Goal: Transaction & Acquisition: Purchase product/service

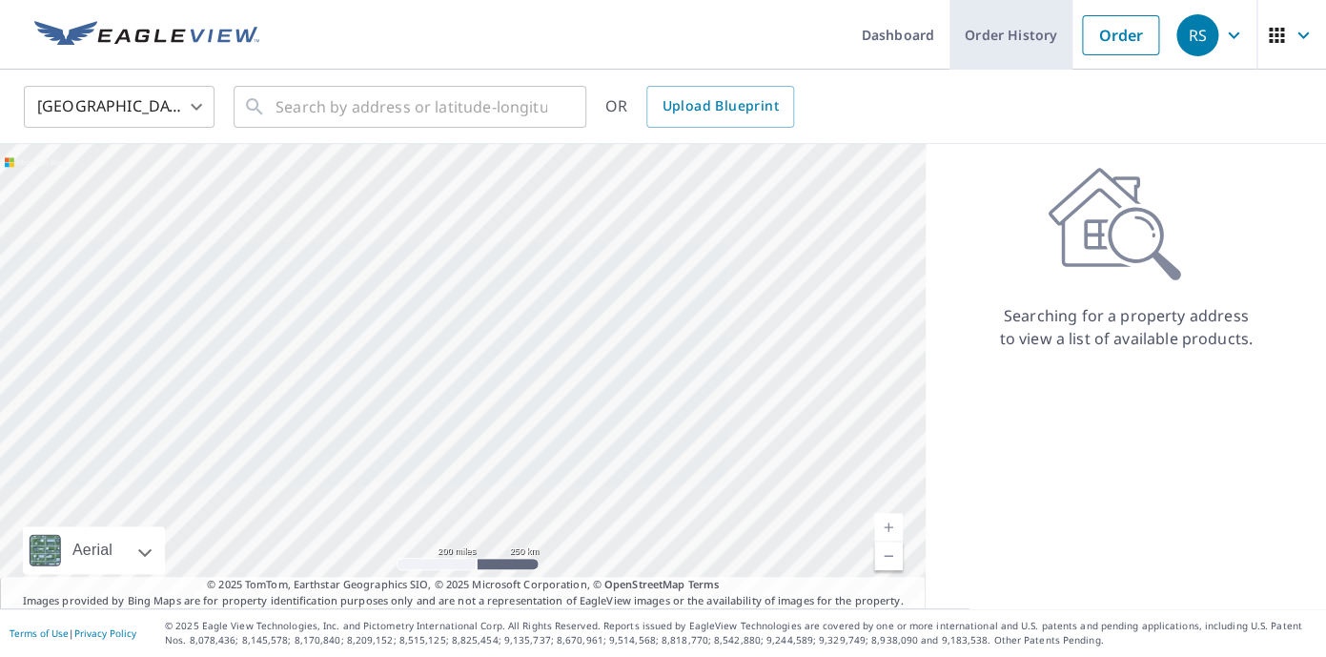
click at [1046, 46] on link "Order History" at bounding box center [1010, 35] width 123 height 70
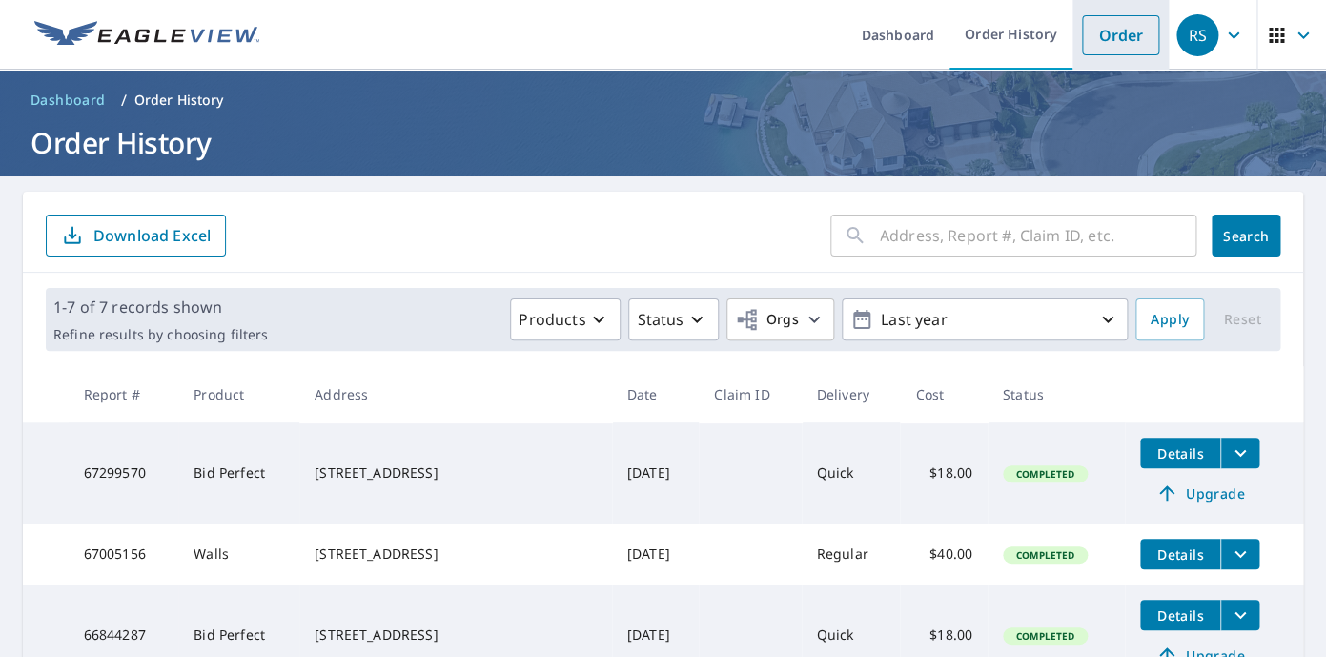
click at [1133, 46] on link "Order" at bounding box center [1120, 35] width 77 height 40
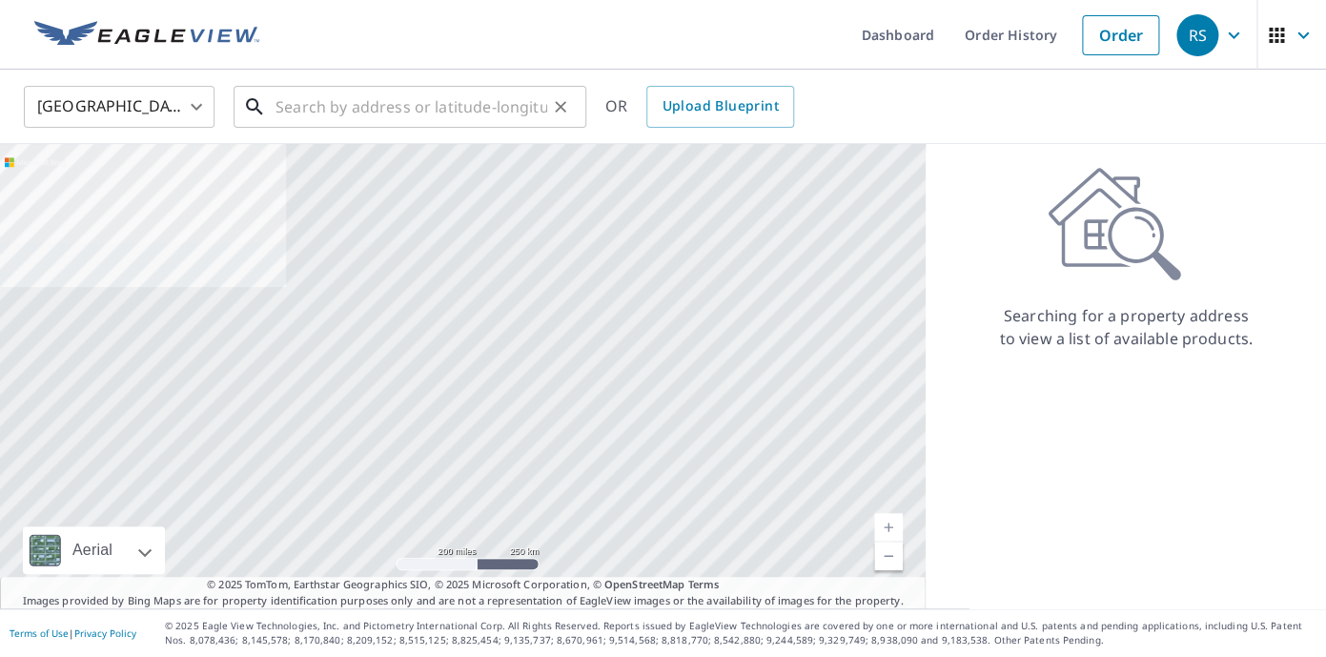
click at [342, 111] on input "text" at bounding box center [411, 106] width 272 height 53
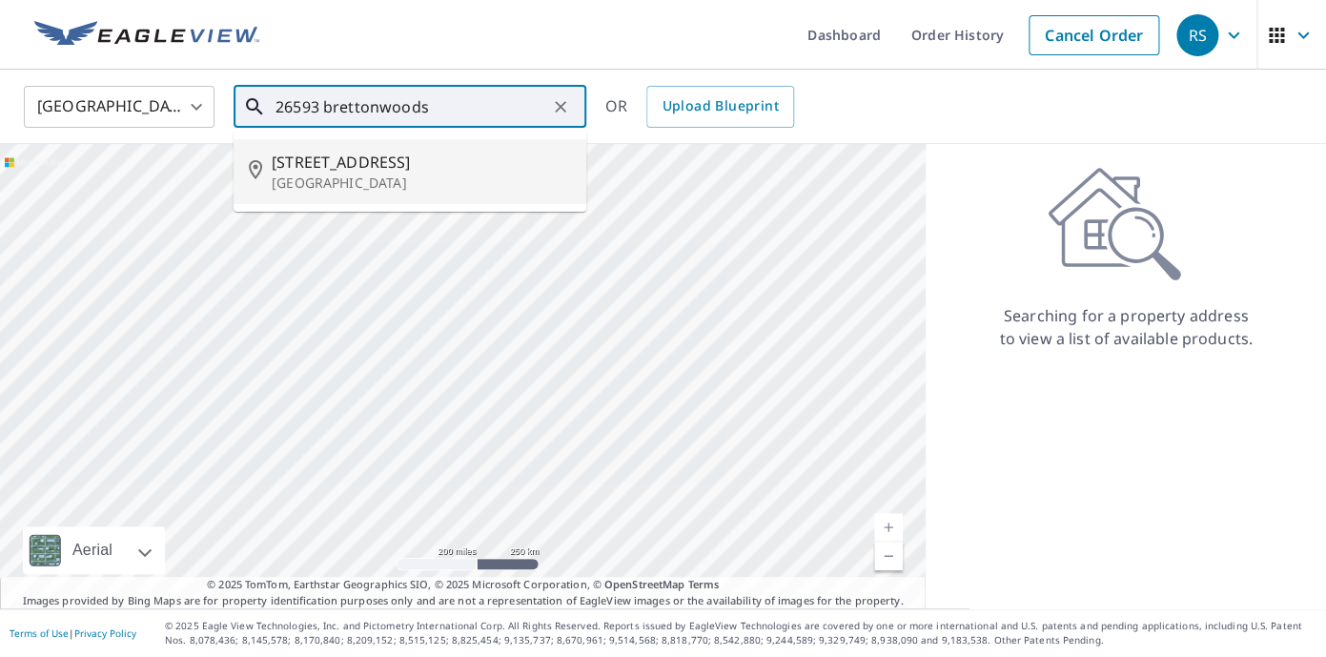
click at [318, 179] on p "[GEOGRAPHIC_DATA]" at bounding box center [421, 182] width 299 height 19
type input "[STREET_ADDRESS]"
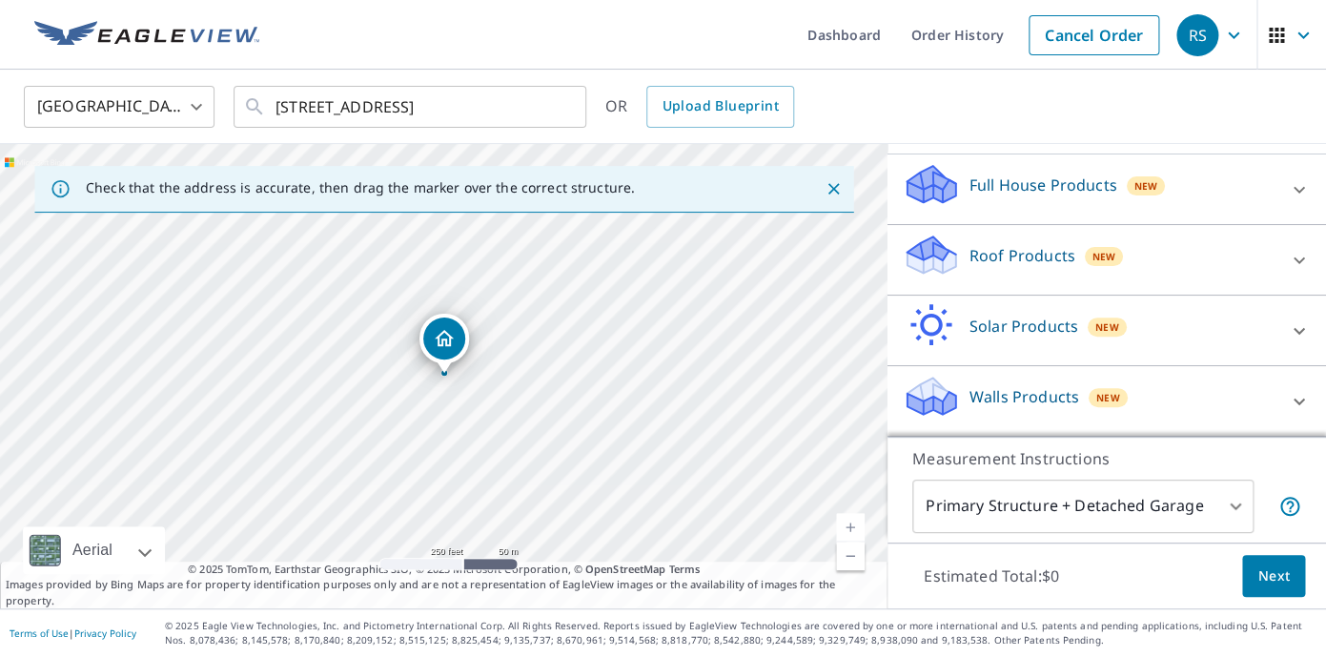
scroll to position [211, 0]
click at [1116, 255] on div "New" at bounding box center [1104, 256] width 39 height 19
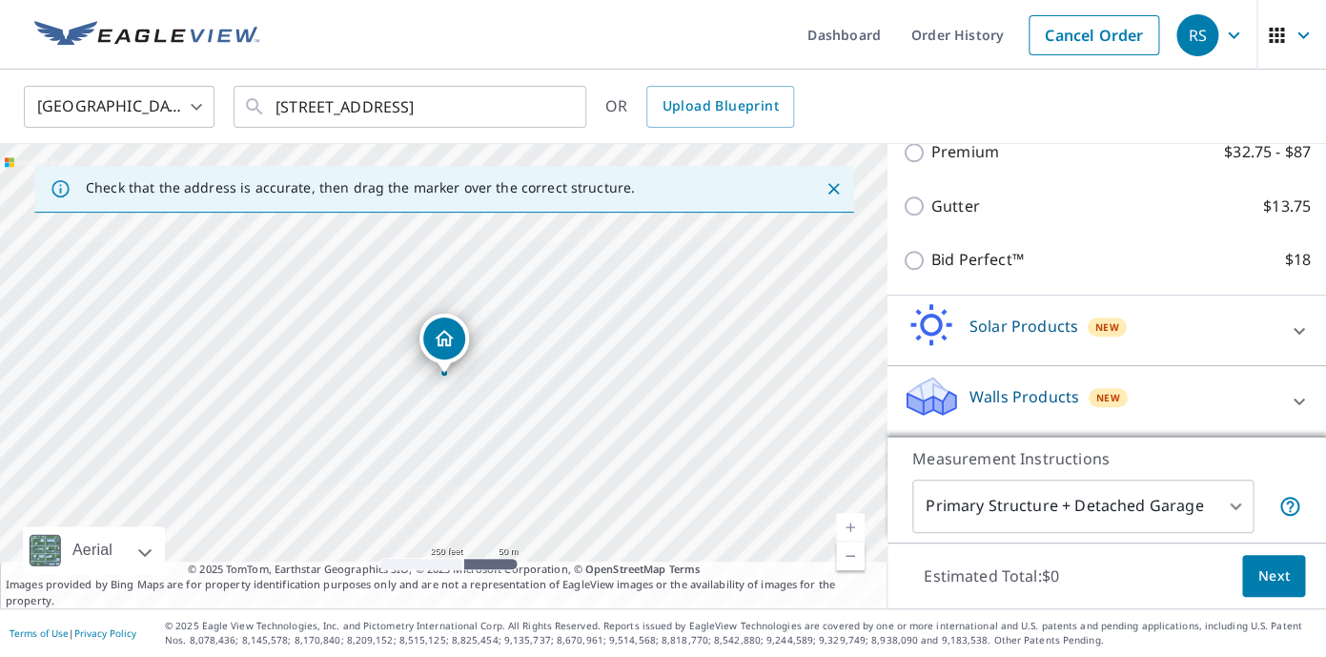
scroll to position [375, 0]
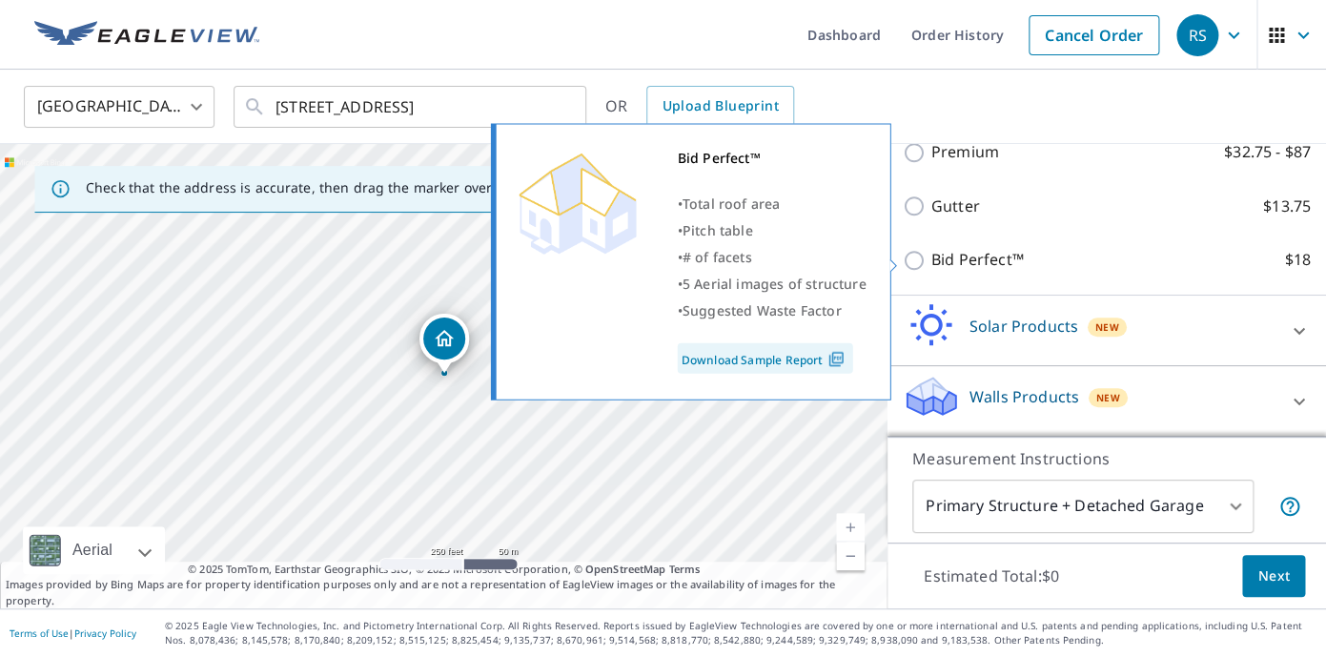
click at [920, 258] on input "Bid Perfect™ $18" at bounding box center [917, 260] width 29 height 23
checkbox input "true"
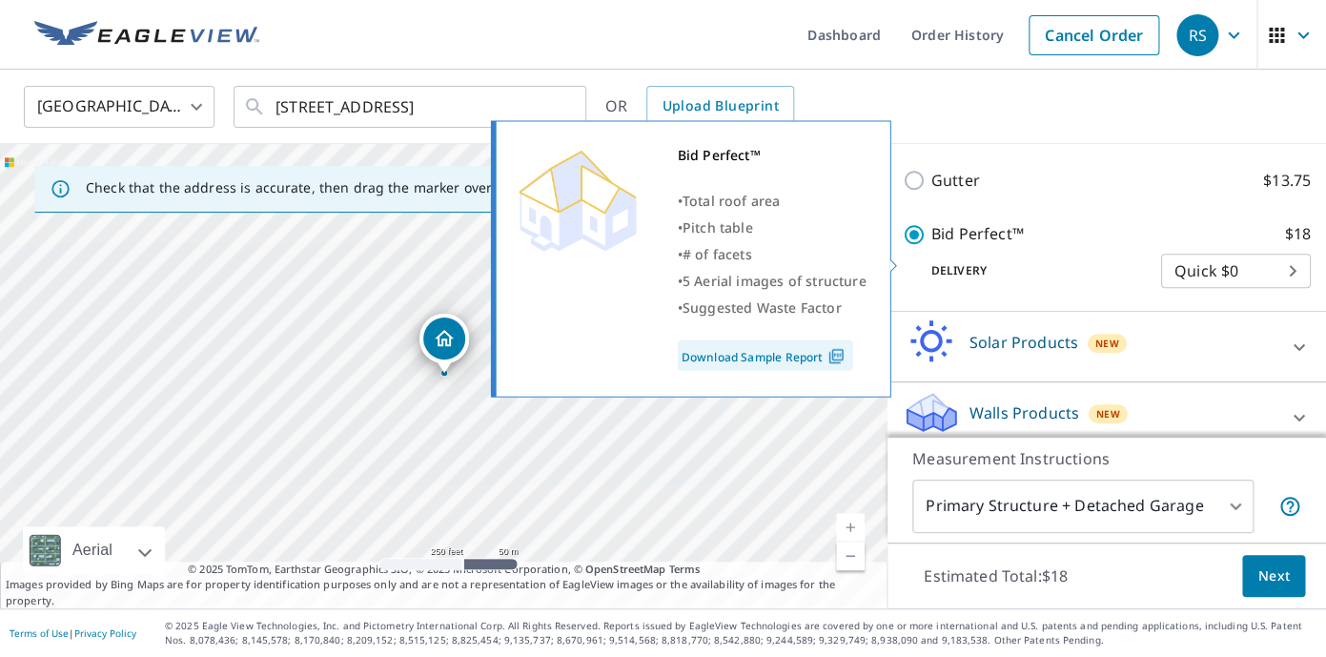
scroll to position [437, 0]
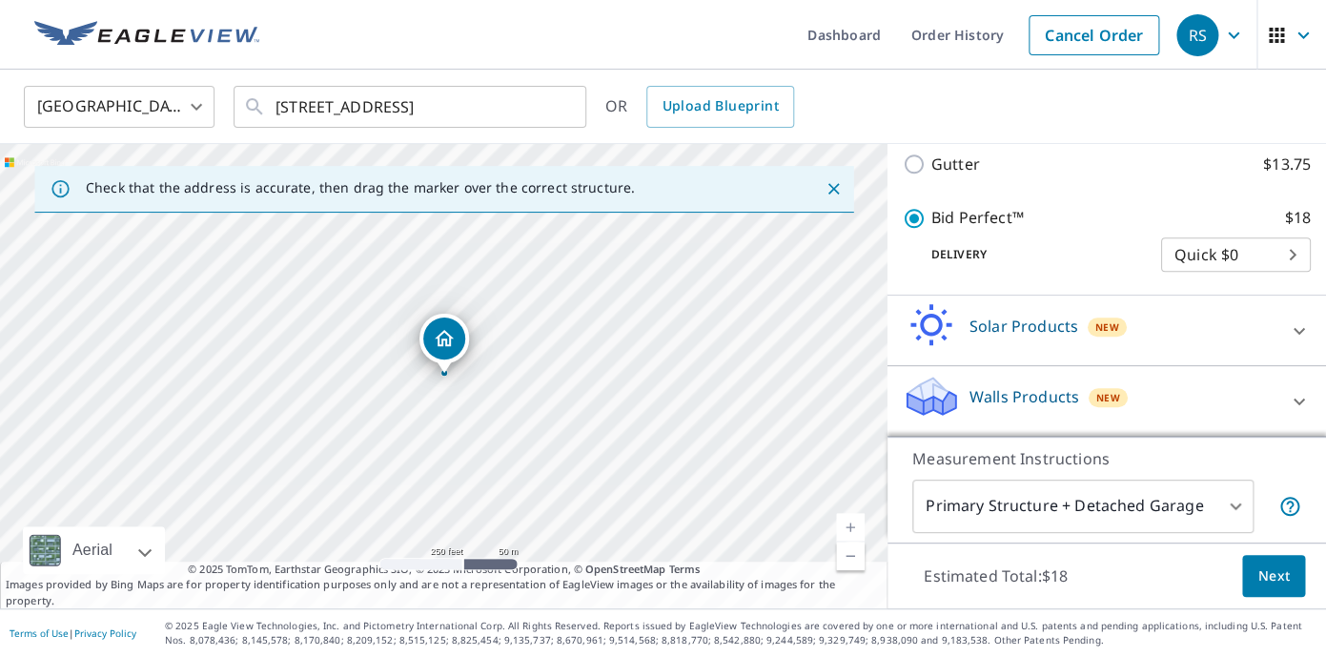
click at [1298, 258] on body "RS RS Dashboard Order History Cancel Order RS [GEOGRAPHIC_DATA] [GEOGRAPHIC_DAT…" at bounding box center [663, 328] width 1326 height 657
click at [1298, 258] on li "Quick $0" at bounding box center [1236, 253] width 150 height 34
click at [1279, 580] on span "Next" at bounding box center [1273, 576] width 32 height 24
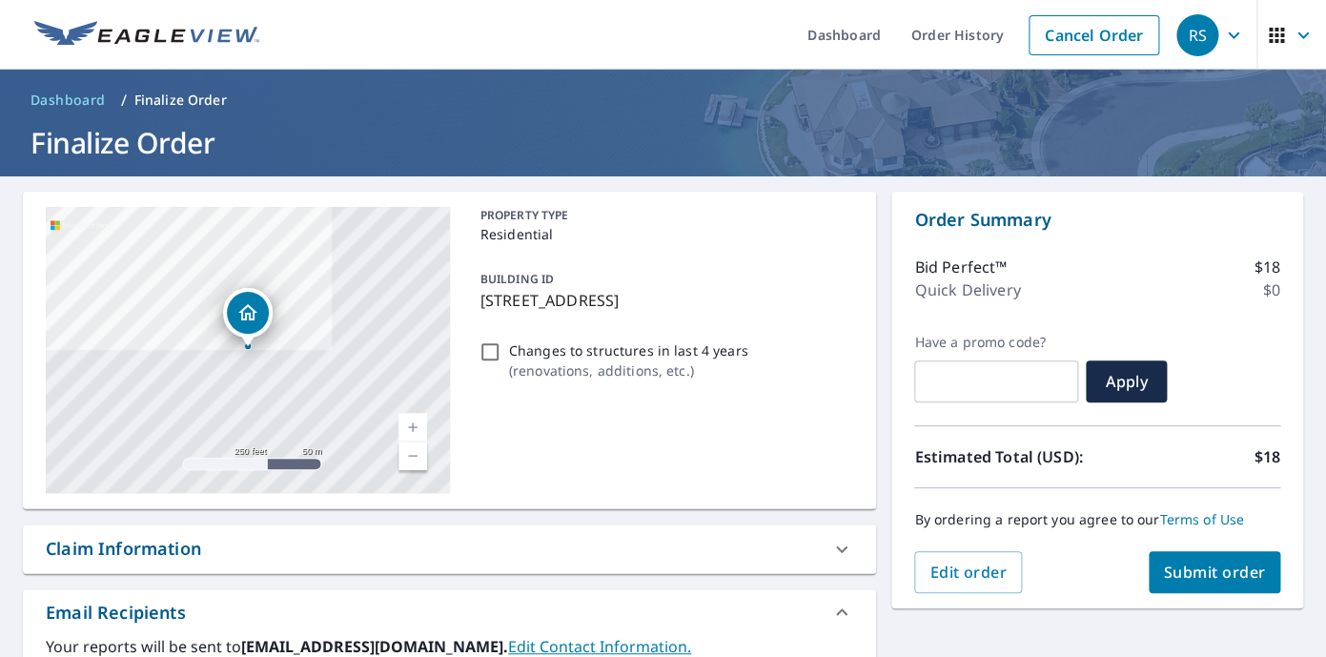
click at [495, 363] on input "Changes to structures in last 4 years ( renovations, additions, etc. )" at bounding box center [489, 351] width 23 height 23
checkbox input "true"
click at [1184, 578] on span "Submit order" at bounding box center [1215, 571] width 102 height 21
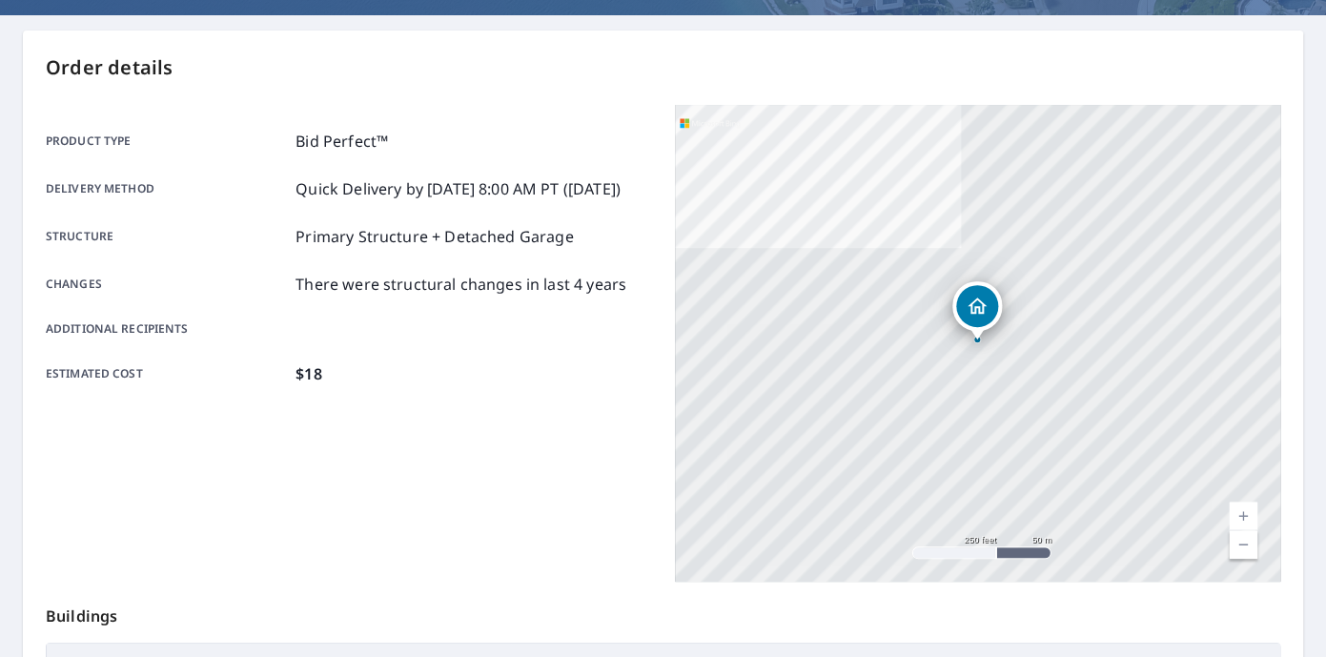
scroll to position [465, 0]
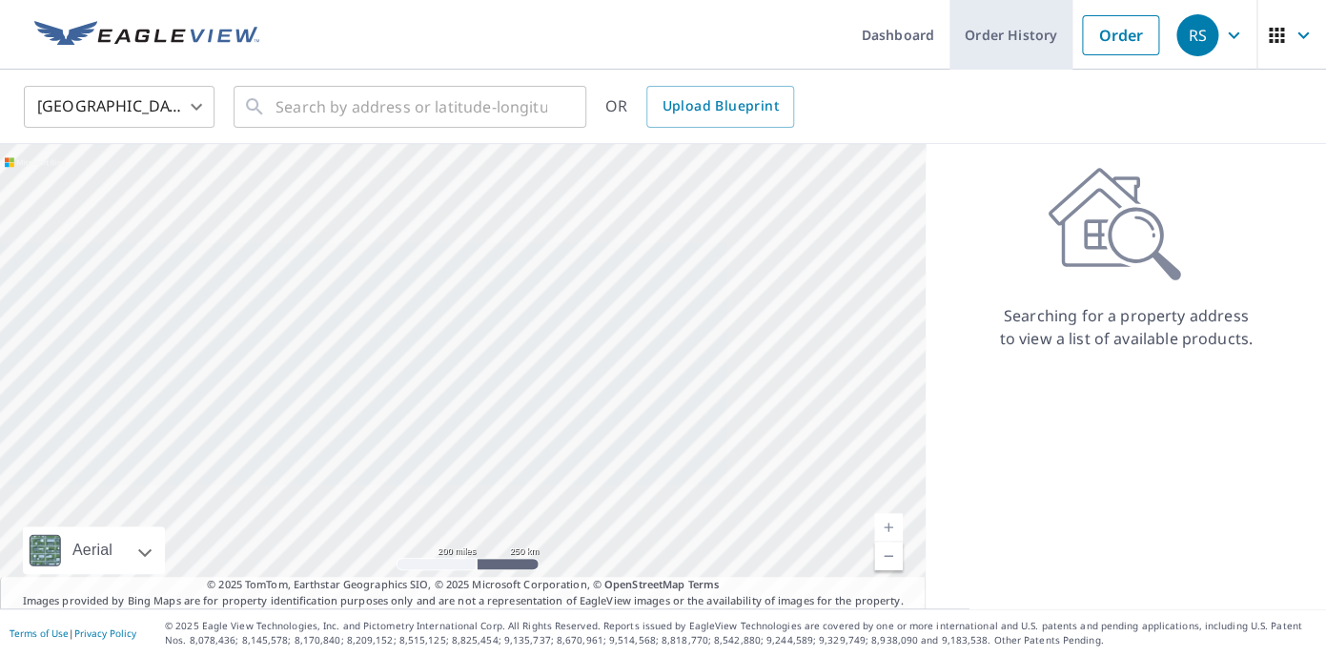
click at [1031, 38] on link "Order History" at bounding box center [1010, 35] width 123 height 70
